Goal: Information Seeking & Learning: Get advice/opinions

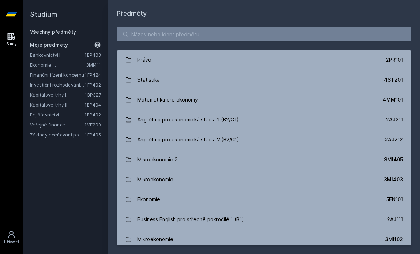
click at [37, 127] on link "Veřejné finance II" at bounding box center [57, 124] width 55 height 7
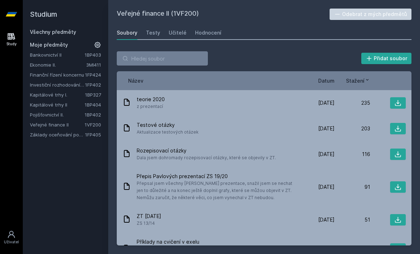
click at [214, 30] on div "Hodnocení" at bounding box center [208, 32] width 26 height 7
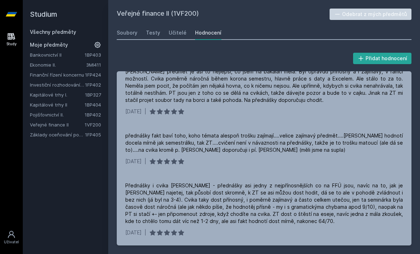
scroll to position [431, 0]
click at [38, 104] on link "Kapitálové trhy II" at bounding box center [57, 104] width 55 height 7
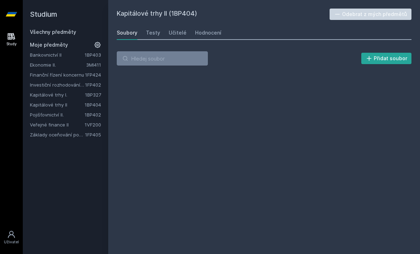
click at [218, 28] on link "Hodnocení" at bounding box center [208, 33] width 26 height 14
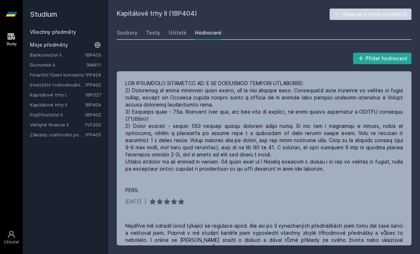
click at [70, 127] on link "Veřejné finance II" at bounding box center [57, 124] width 55 height 7
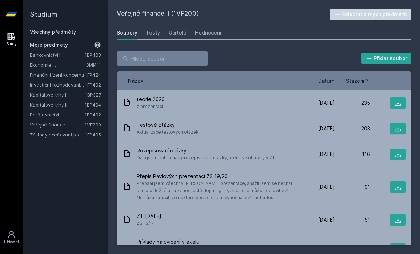
click at [39, 124] on link "Veřejné finance II" at bounding box center [57, 124] width 55 height 7
click at [212, 31] on div "Hodnocení" at bounding box center [208, 32] width 26 height 7
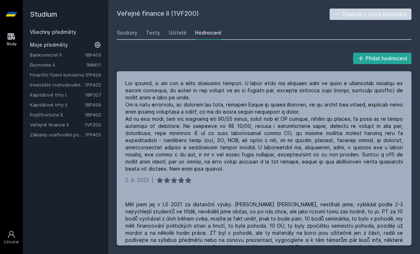
click at [78, 105] on link "Kapitálové trhy II" at bounding box center [57, 104] width 55 height 7
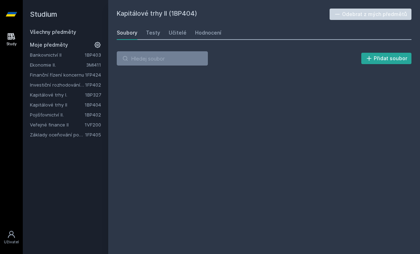
click at [202, 37] on link "Hodnocení" at bounding box center [208, 33] width 26 height 14
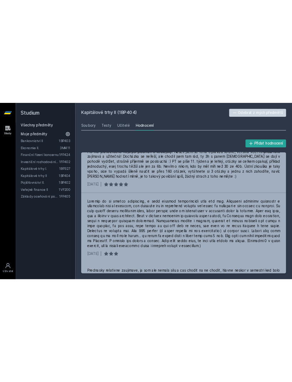
scroll to position [263, 0]
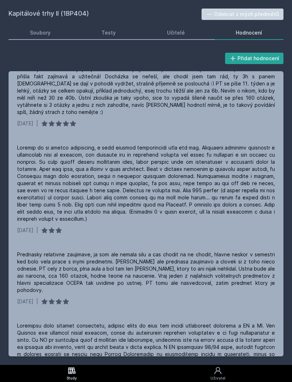
click at [178, 1] on div "Kapitálové trhy II (1BP404) Odebrat z mých předmětů [GEOGRAPHIC_DATA] Testy Uči…" at bounding box center [146, 182] width 292 height 365
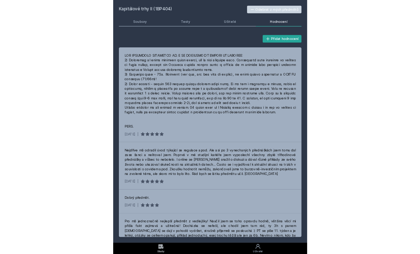
scroll to position [0, 0]
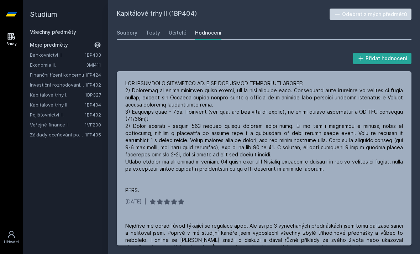
click at [42, 97] on link "Kapitálové trhy I." at bounding box center [57, 94] width 55 height 7
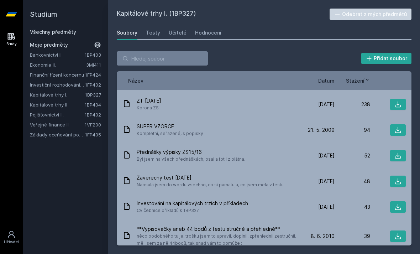
scroll to position [27, 0]
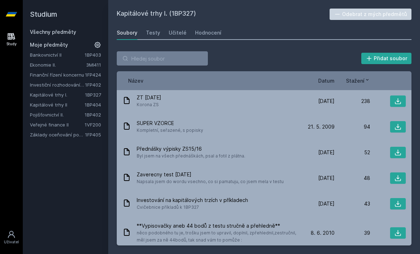
click at [206, 33] on div "Hodnocení" at bounding box center [208, 32] width 26 height 7
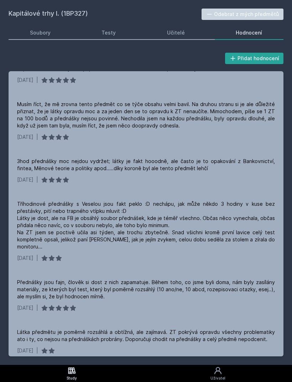
scroll to position [23, 0]
click at [206, 279] on div "Přednášky jsou fajn, člověk si dost z nich zapamatuje. Během toho, co jsme byli…" at bounding box center [146, 289] width 258 height 21
